Goal: Task Accomplishment & Management: Manage account settings

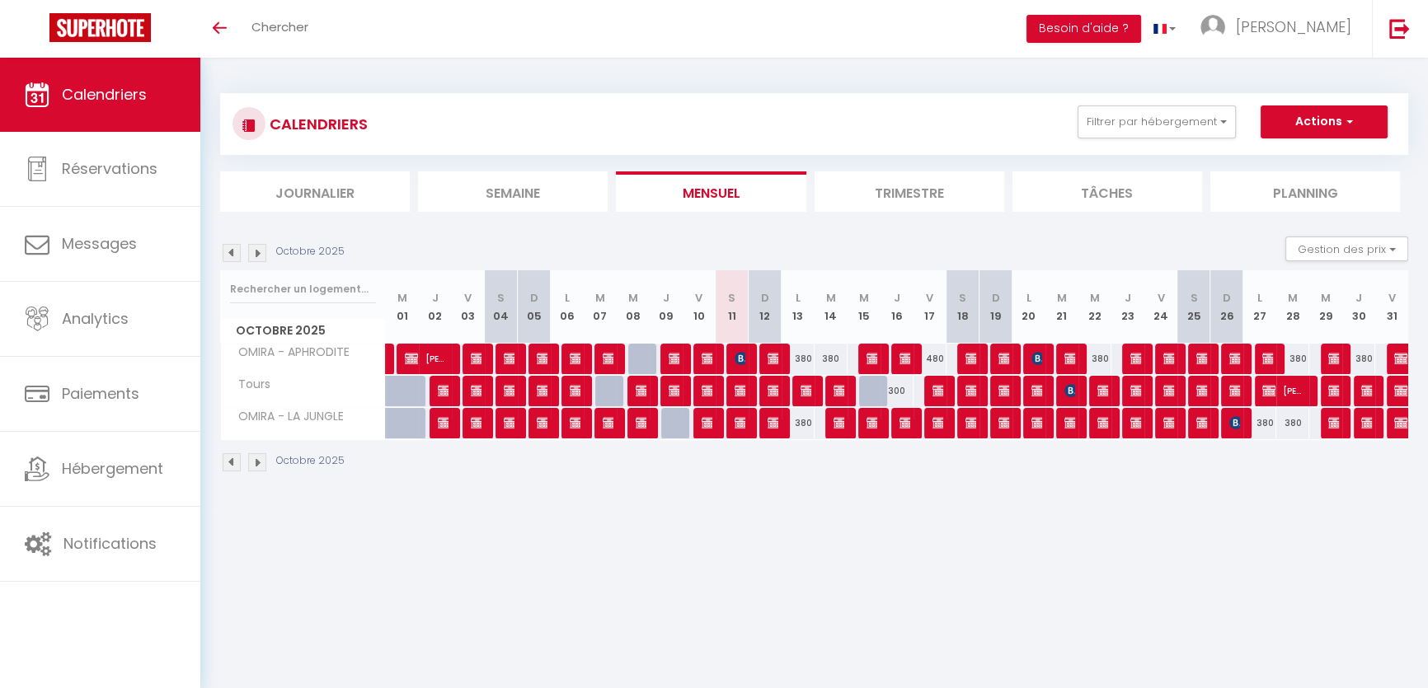
click at [1290, 418] on div "380" at bounding box center [1292, 423] width 33 height 31
type input "380"
select select "1"
type input "[DATE] Octobre 2025"
type input "Mer 29 Octobre 2025"
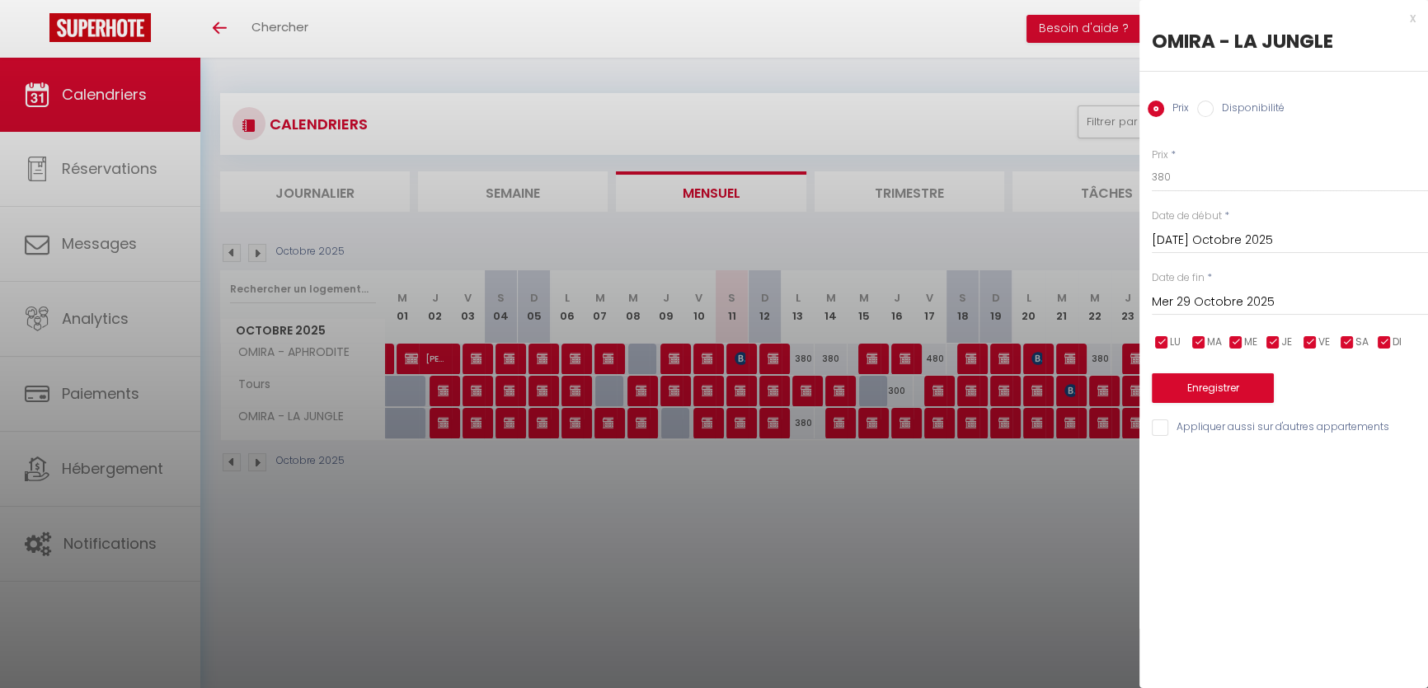
click at [1237, 108] on label "Disponibilité" at bounding box center [1249, 110] width 71 height 18
click at [1214, 108] on input "Disponibilité" at bounding box center [1205, 109] width 16 height 16
radio input "true"
radio input "false"
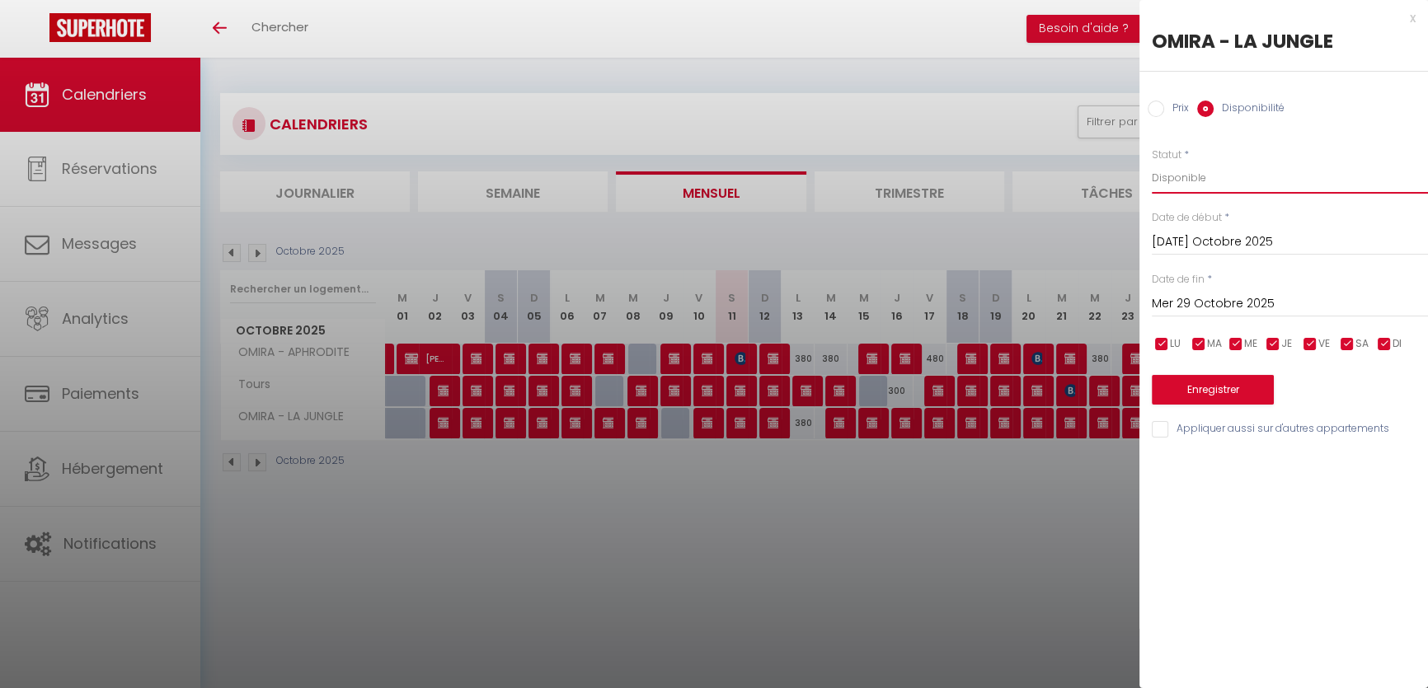
click at [1228, 174] on select "Disponible Indisponible" at bounding box center [1290, 177] width 276 height 31
select select "0"
click at [1152, 162] on select "Disponible Indisponible" at bounding box center [1290, 177] width 276 height 31
click at [1214, 401] on button "Enregistrer" at bounding box center [1213, 390] width 122 height 30
